Goal: Task Accomplishment & Management: Use online tool/utility

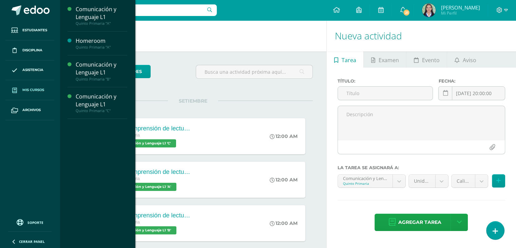
click at [34, 87] on span "Mis cursos" at bounding box center [33, 89] width 22 height 5
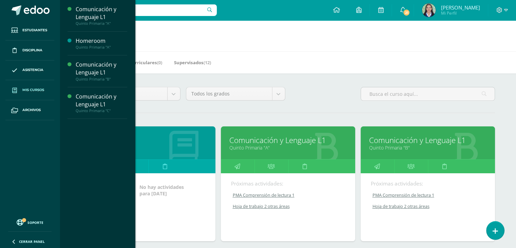
click at [397, 145] on link "Quinto Primaria "B"" at bounding box center [427, 147] width 117 height 6
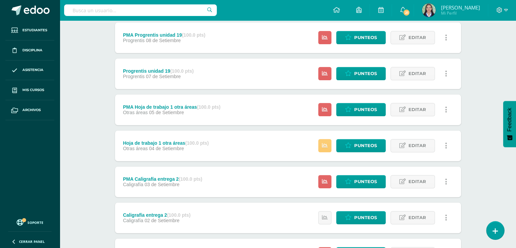
scroll to position [778, 0]
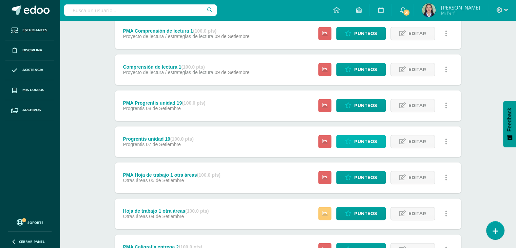
click at [363, 138] on span "Punteos" at bounding box center [365, 141] width 23 height 13
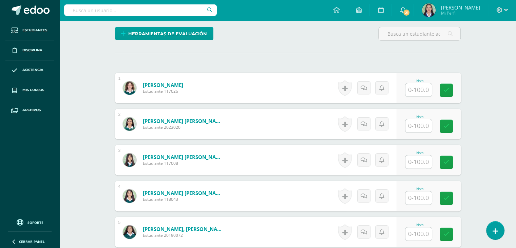
scroll to position [170, 0]
click at [411, 91] on input "text" at bounding box center [418, 89] width 26 height 13
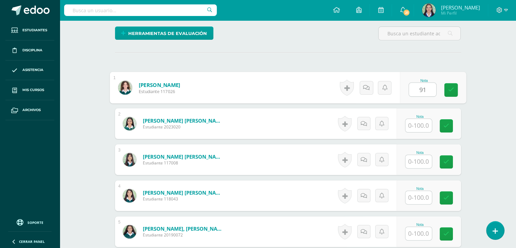
type input "91"
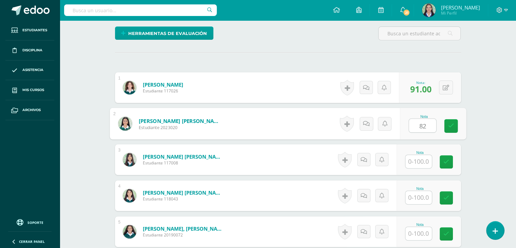
type input "82"
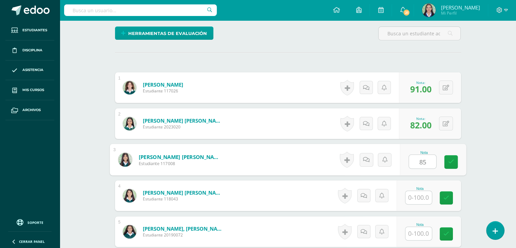
type input "85"
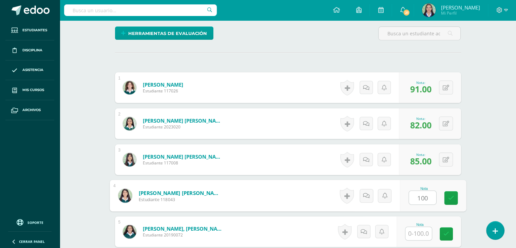
type input "100"
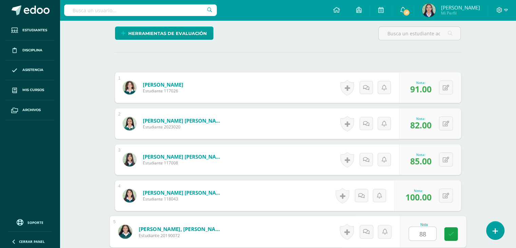
type input "88"
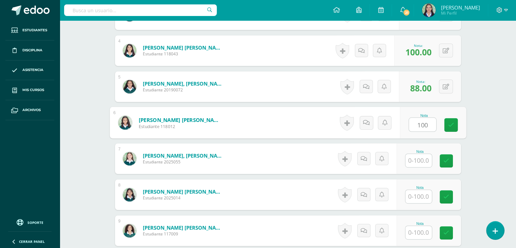
type input "100"
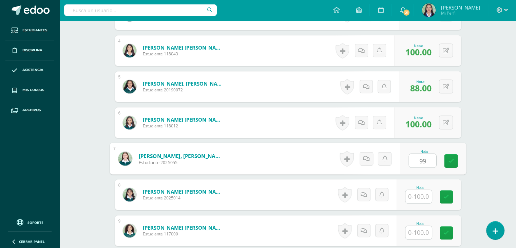
type input "99"
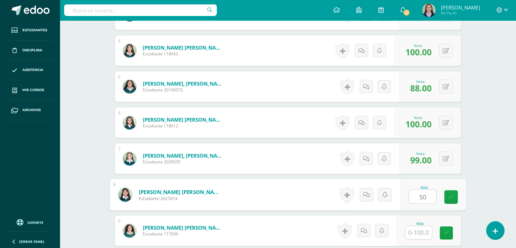
type input "50"
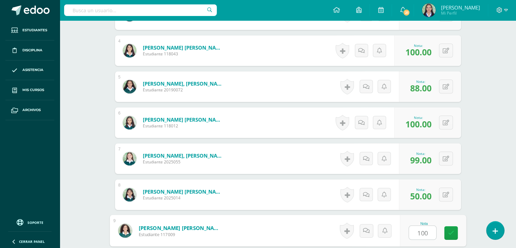
type input "100"
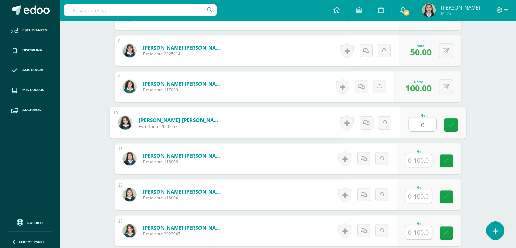
type input "0"
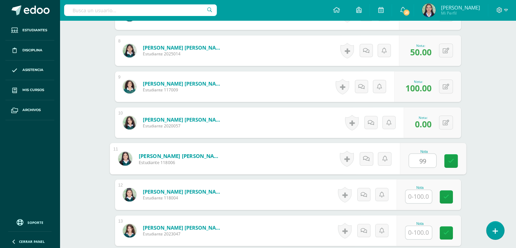
type input "99"
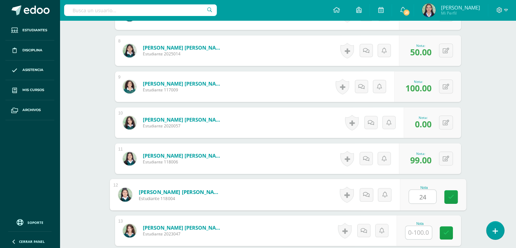
type input "24"
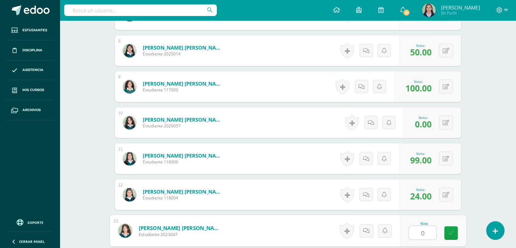
type input "0"
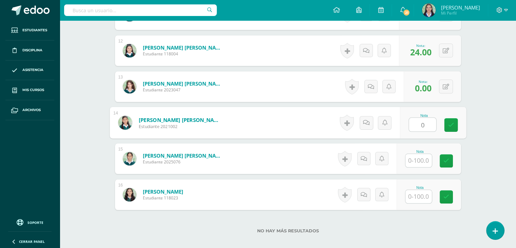
type input "0"
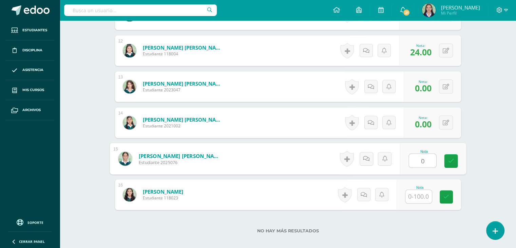
type input "0"
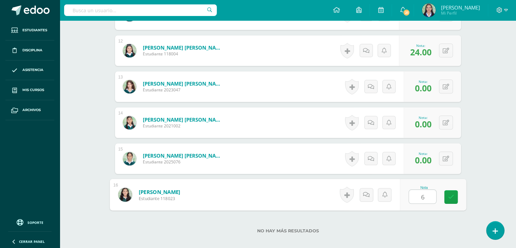
type input "68"
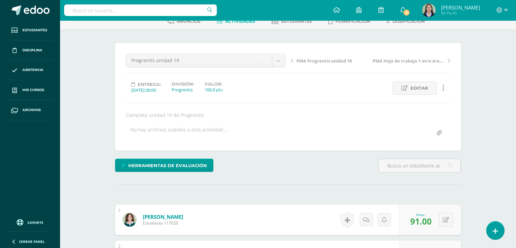
scroll to position [0, 0]
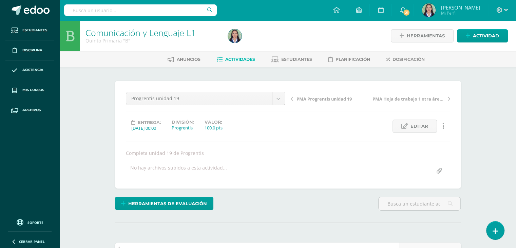
click at [231, 59] on span "Actividades" at bounding box center [240, 59] width 30 height 5
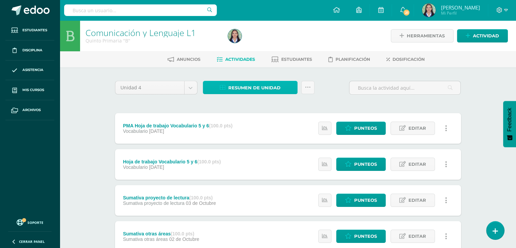
click at [249, 84] on span "Resumen de unidad" at bounding box center [254, 87] width 52 height 13
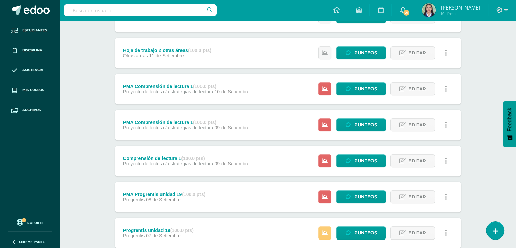
scroll to position [703, 0]
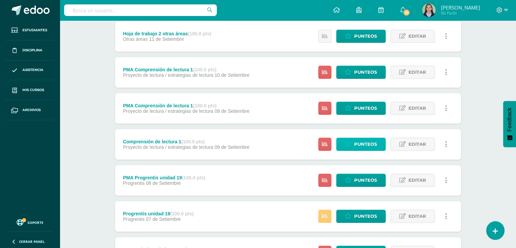
click at [359, 140] on span "Punteos" at bounding box center [365, 144] width 23 height 13
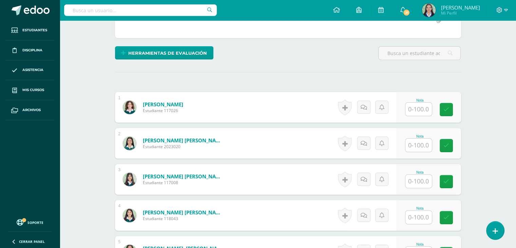
scroll to position [170, 0]
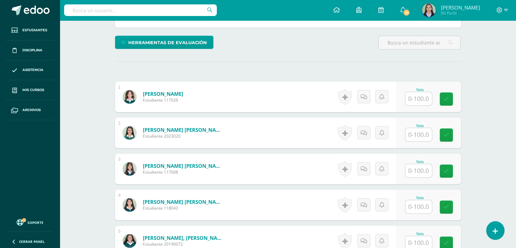
click at [420, 95] on input "text" at bounding box center [418, 98] width 26 height 13
type input "93"
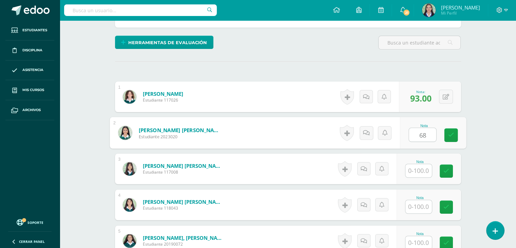
type input "68"
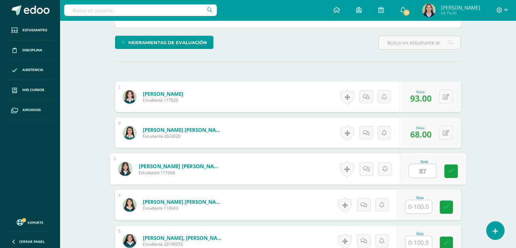
type input "87"
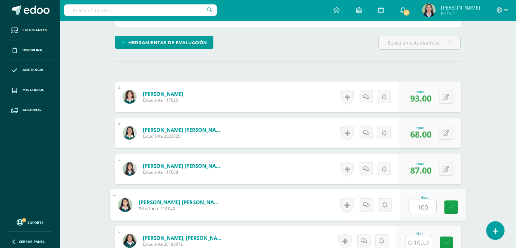
type input "100"
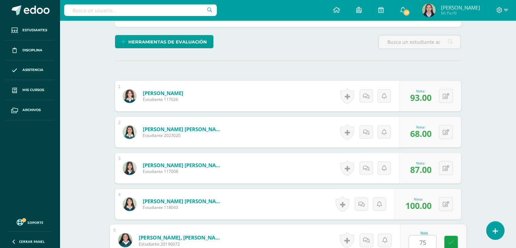
type input "75"
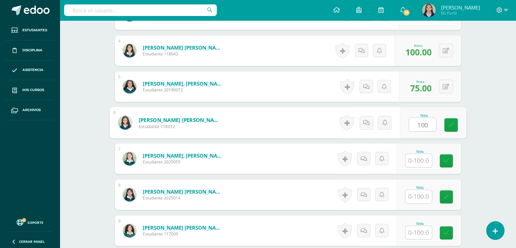
type input "100"
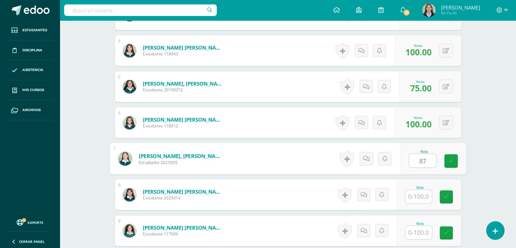
type input "87"
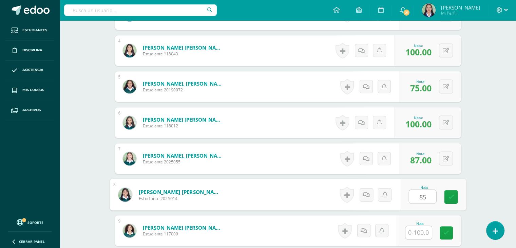
type input "85"
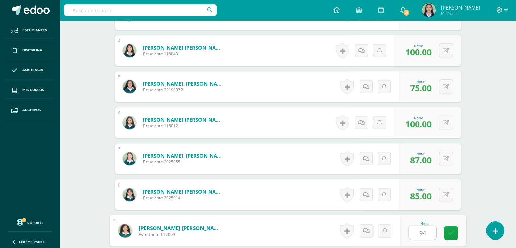
type input "94"
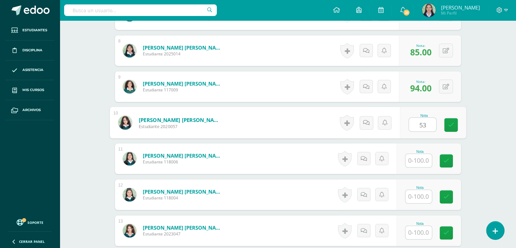
type input "53"
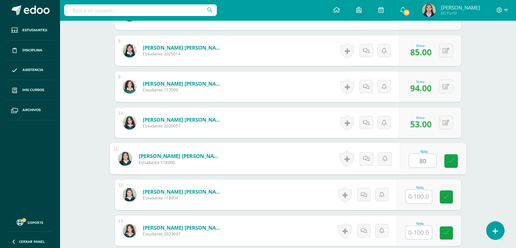
type input "80"
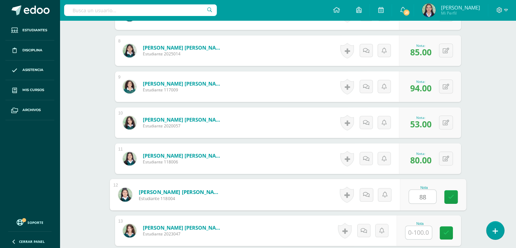
type input "88"
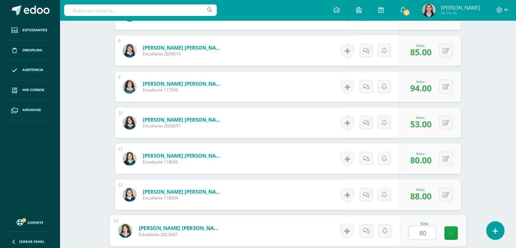
type input "80"
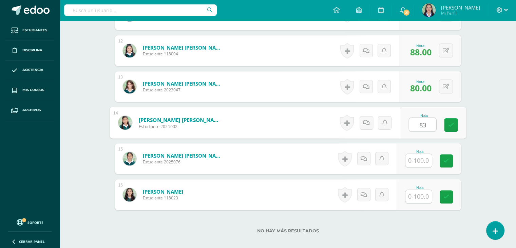
type input "83"
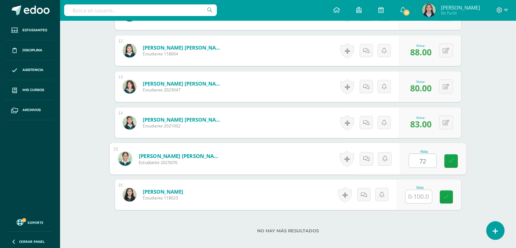
type input "72"
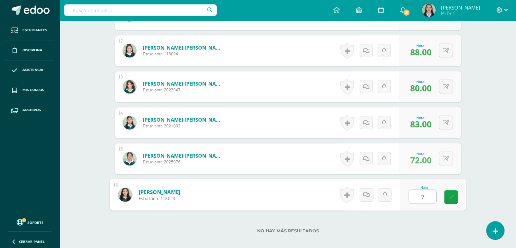
type input "77"
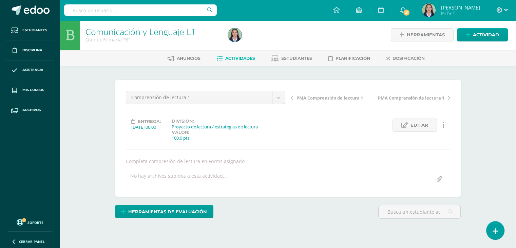
scroll to position [0, 0]
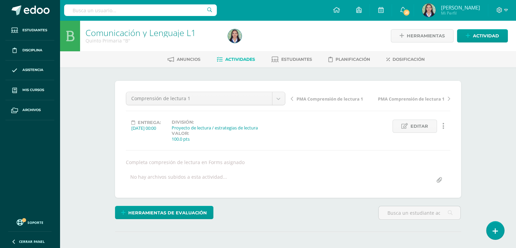
click at [240, 58] on span "Actividades" at bounding box center [240, 59] width 30 height 5
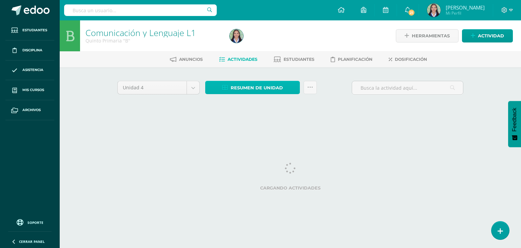
click at [248, 90] on span "Resumen de unidad" at bounding box center [257, 87] width 52 height 13
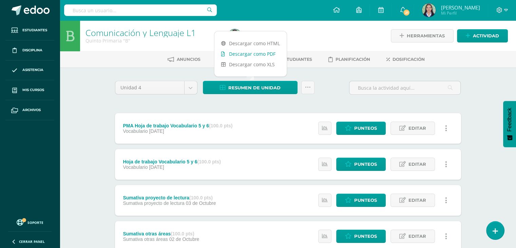
click at [243, 53] on link "Descargar como PDF" at bounding box center [250, 54] width 72 height 11
